Goal: Navigation & Orientation: Find specific page/section

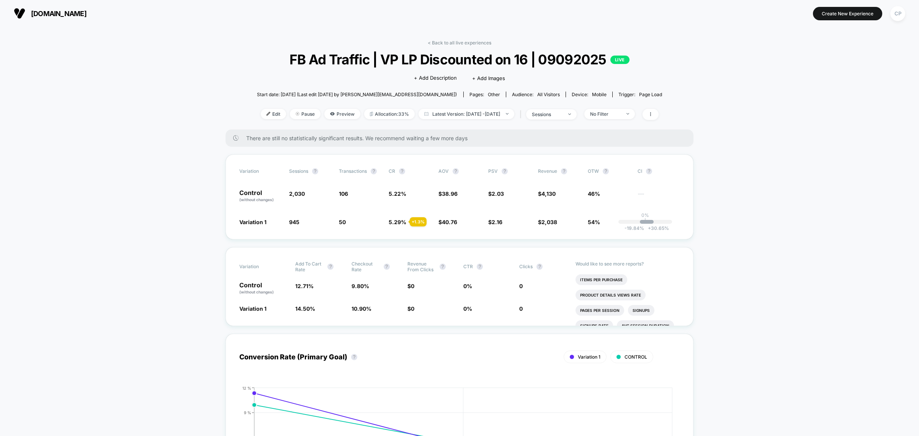
click at [468, 42] on link "< Back to all live experiences" at bounding box center [460, 43] width 64 height 6
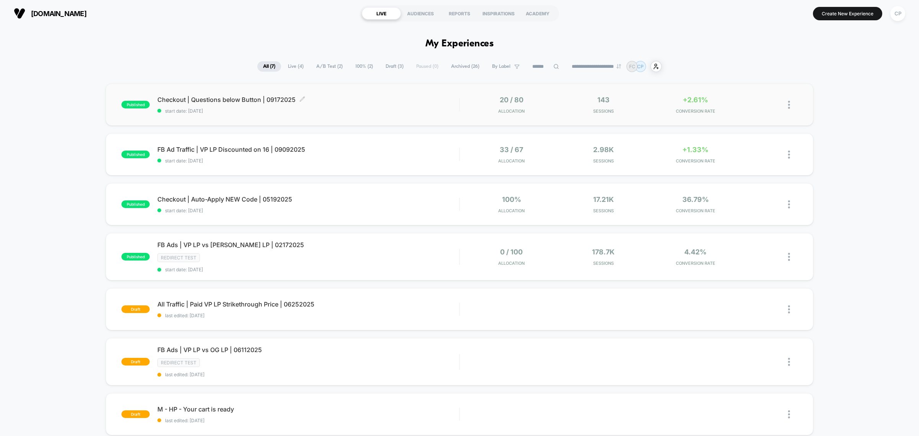
click at [261, 97] on span "Checkout | Questions below Button | 09172025 Click to edit experience details" at bounding box center [308, 100] width 302 height 8
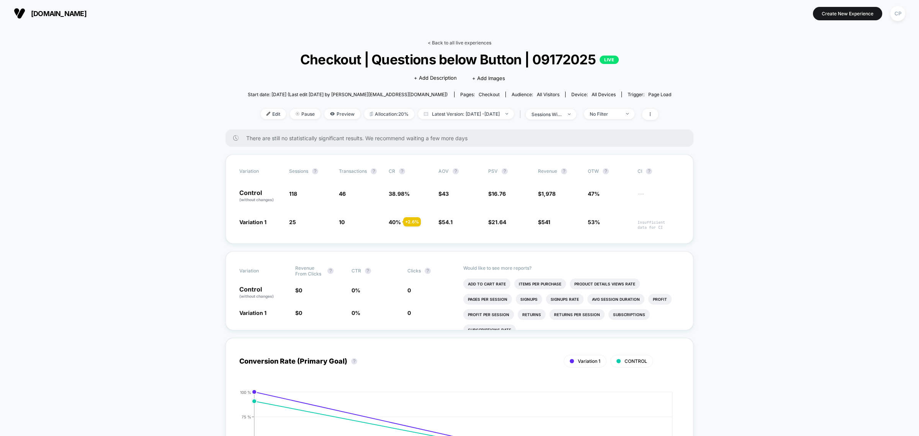
click at [437, 40] on link "< Back to all live experiences" at bounding box center [460, 43] width 64 height 6
